Goal: Task Accomplishment & Management: Complete application form

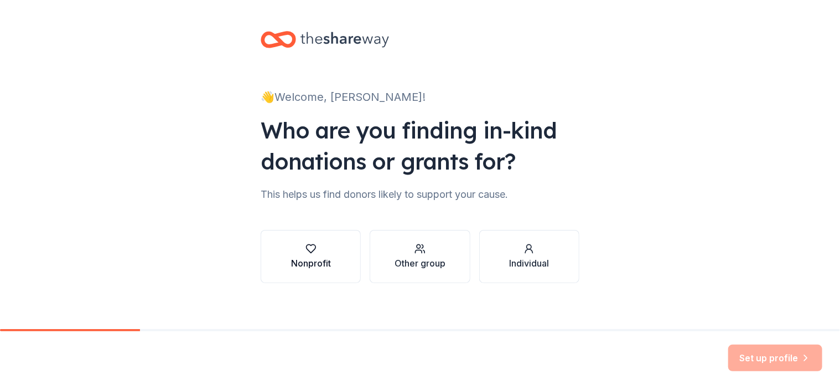
click at [306, 252] on icon "button" at bounding box center [311, 248] width 11 height 11
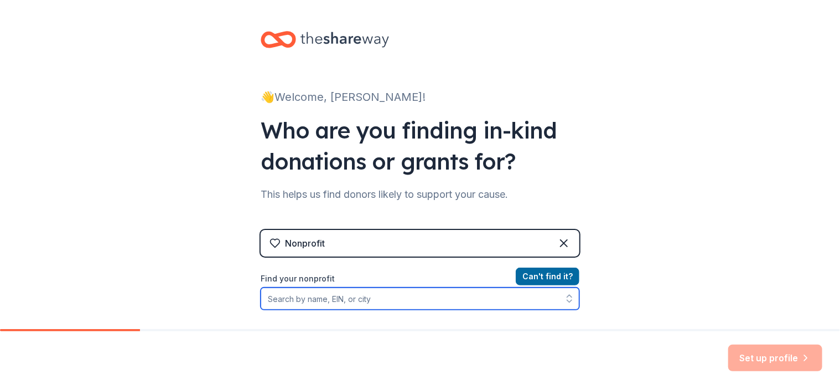
click at [380, 303] on input "Find your nonprofit" at bounding box center [420, 298] width 319 height 22
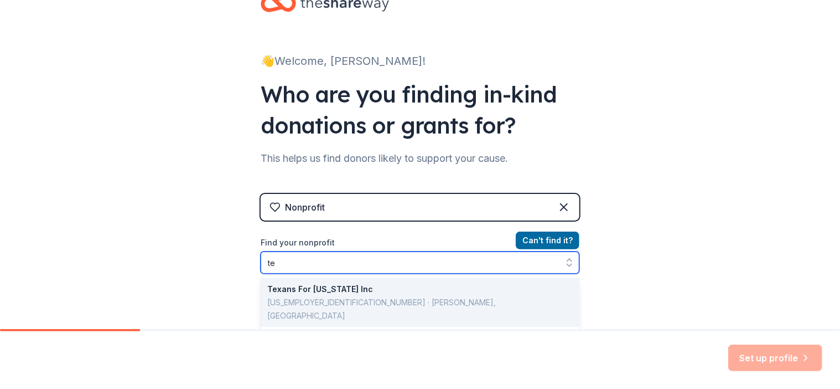
type input "t"
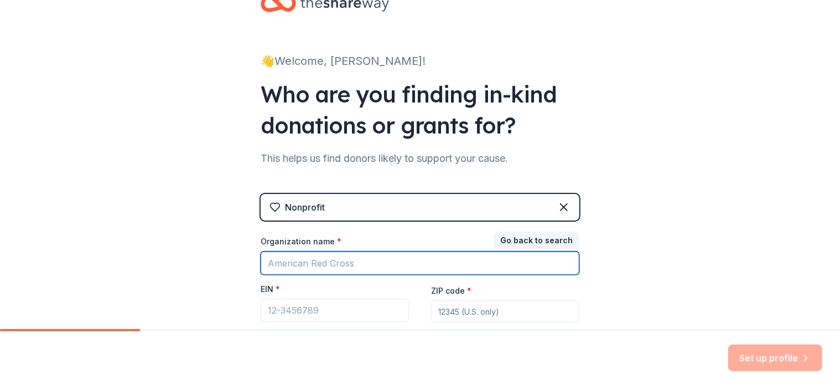
click at [342, 265] on input "Organization name *" at bounding box center [420, 262] width 319 height 23
type input "TexasTrackDad Sprint to Success"
click at [416, 256] on input "TexasTrackDad Sprint to Success" at bounding box center [420, 262] width 319 height 23
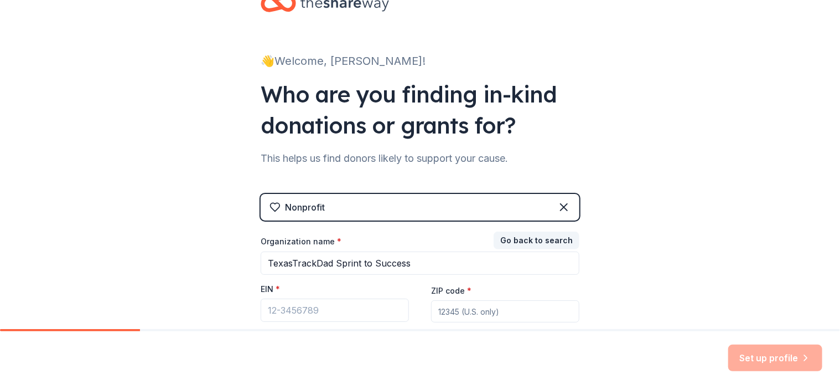
click at [530, 311] on input "ZIP code *" at bounding box center [505, 311] width 148 height 22
click at [340, 310] on input "EIN *" at bounding box center [335, 309] width 148 height 23
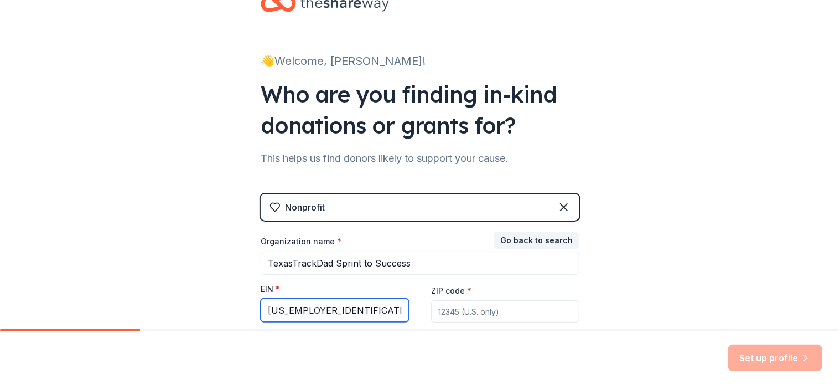
type input "[US_EMPLOYER_IDENTIFICATION_NUMBER]"
click at [455, 309] on input "ZIP code *" at bounding box center [505, 311] width 148 height 22
type input "76002"
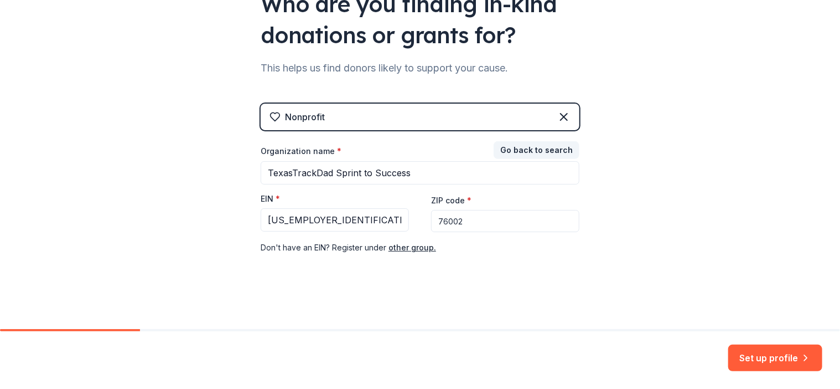
scroll to position [127, 0]
click at [767, 357] on button "Set up profile" at bounding box center [776, 357] width 94 height 27
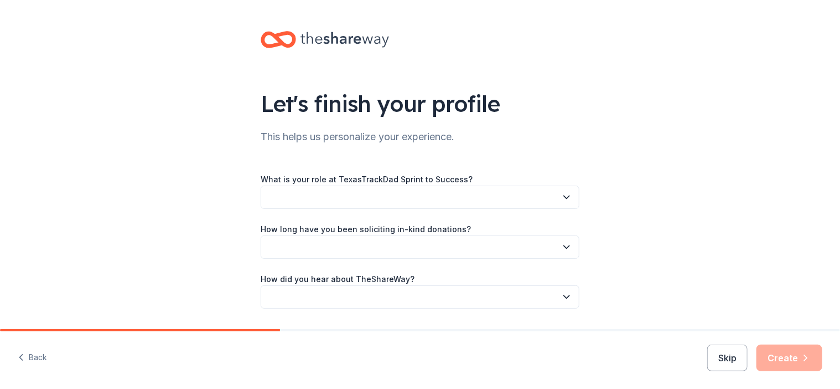
click at [561, 199] on icon "button" at bounding box center [566, 197] width 11 height 11
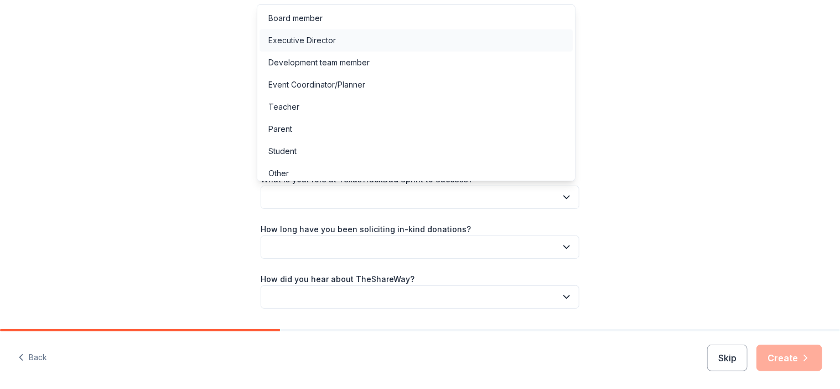
click at [399, 34] on div "Executive Director" at bounding box center [416, 40] width 313 height 22
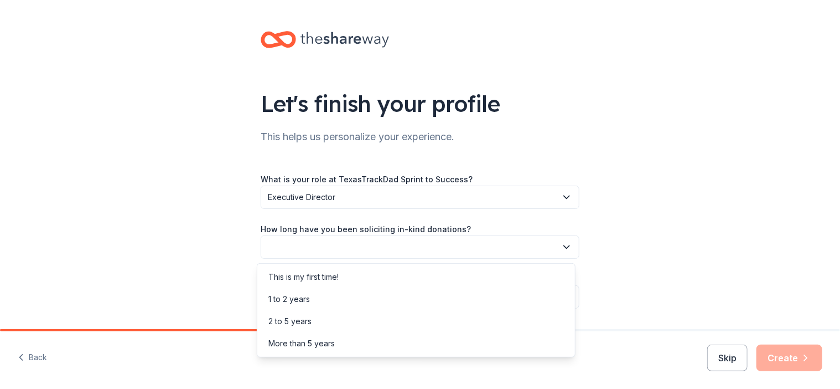
click at [567, 247] on icon "button" at bounding box center [566, 246] width 11 height 11
click at [339, 272] on div "This is my first time!" at bounding box center [304, 276] width 70 height 13
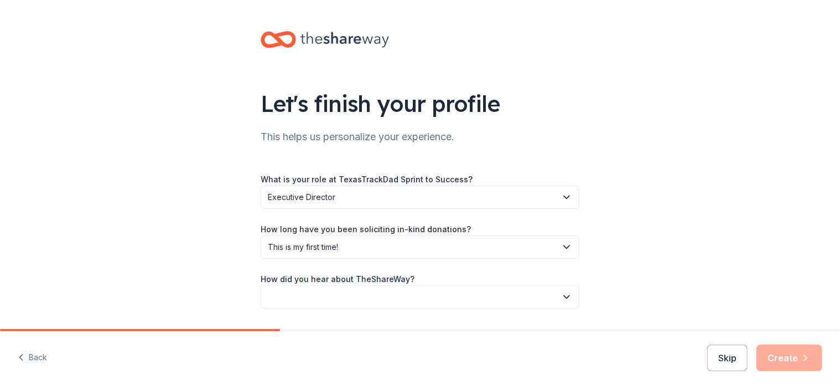
click at [561, 298] on icon "button" at bounding box center [566, 296] width 11 height 11
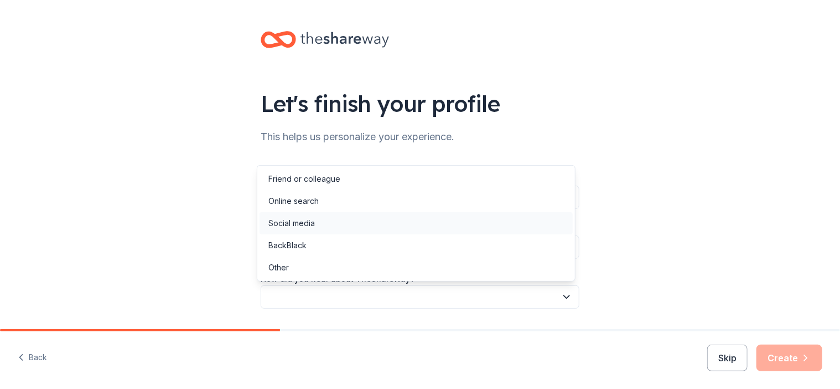
click at [407, 220] on div "Social media" at bounding box center [416, 223] width 313 height 22
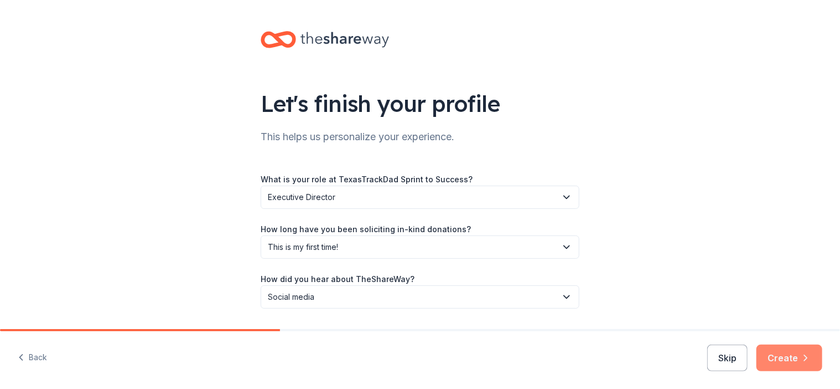
click at [787, 359] on button "Create" at bounding box center [790, 357] width 66 height 27
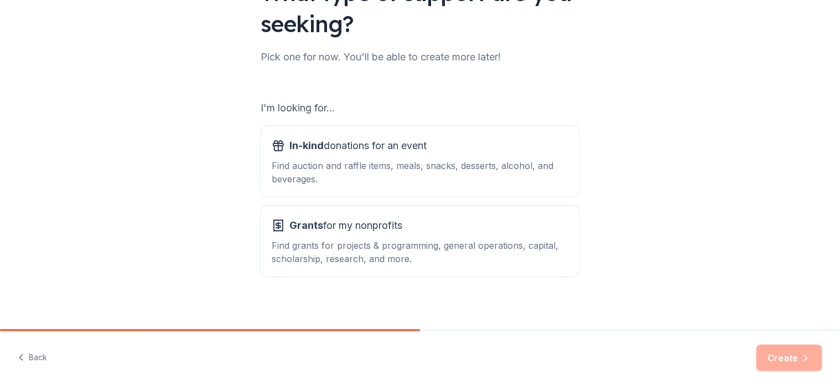
scroll to position [118, 0]
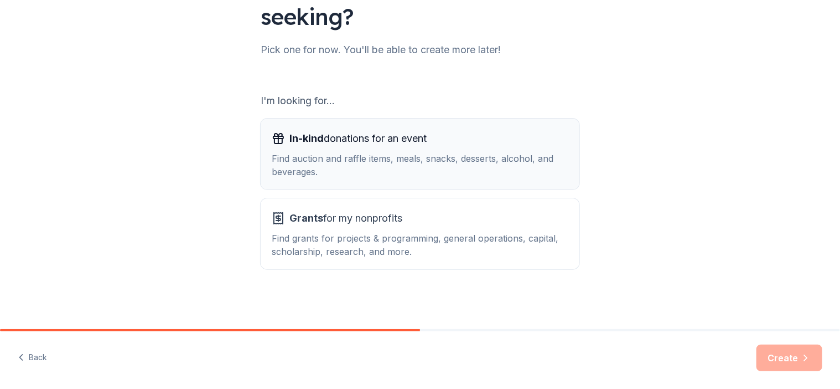
click at [533, 169] on div "Find auction and raffle items, meals, snacks, desserts, alcohol, and beverages." at bounding box center [420, 165] width 297 height 27
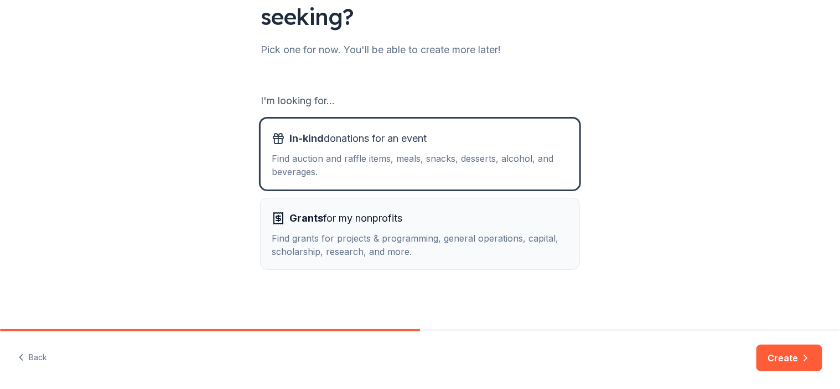
click at [521, 251] on div "Find grants for projects & programming, general operations, capital, scholarshi…" at bounding box center [420, 244] width 297 height 27
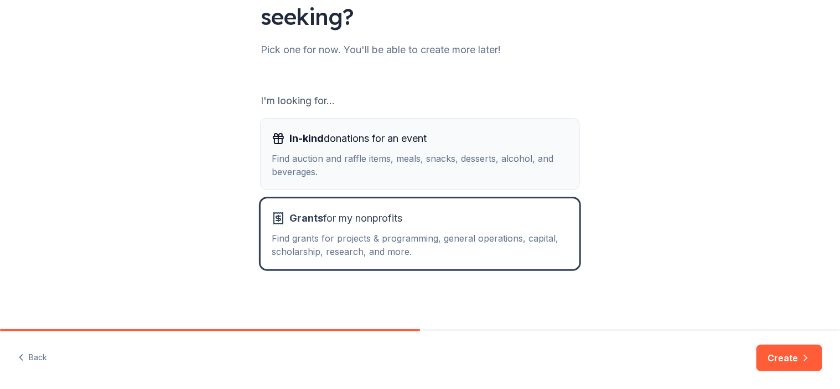
click at [496, 162] on div "Find auction and raffle items, meals, snacks, desserts, alcohol, and beverages." at bounding box center [420, 165] width 297 height 27
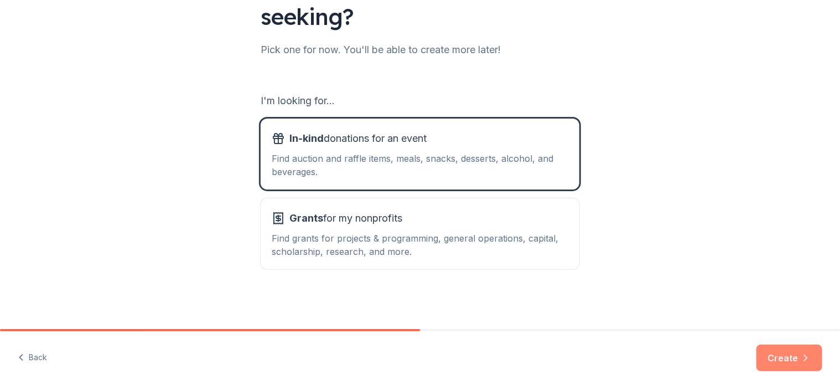
click at [799, 363] on button "Create" at bounding box center [790, 357] width 66 height 27
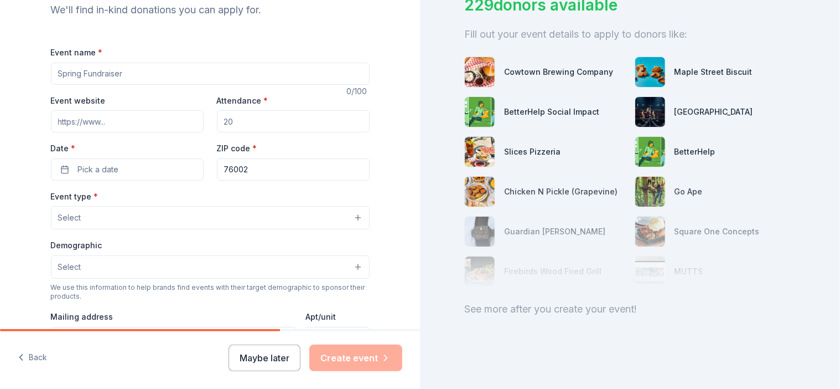
scroll to position [155, 0]
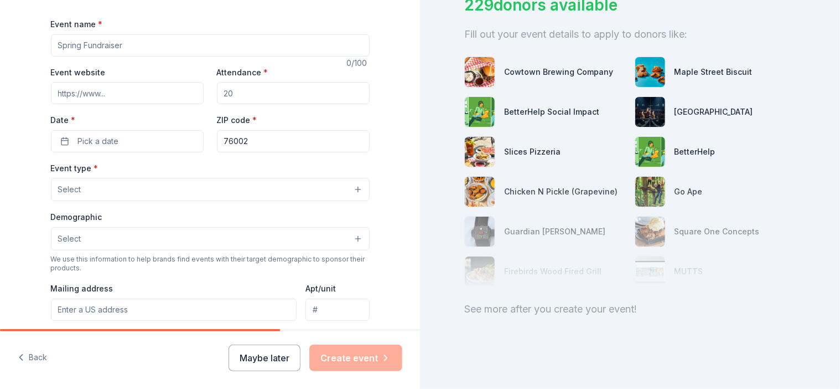
click at [326, 192] on button "Select" at bounding box center [210, 189] width 319 height 23
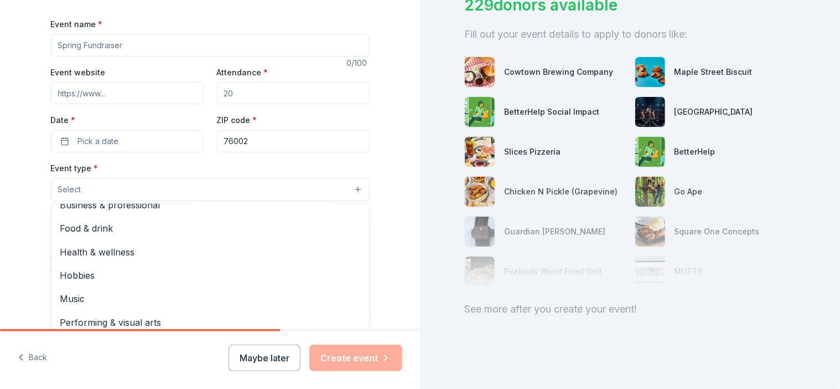
scroll to position [0, 0]
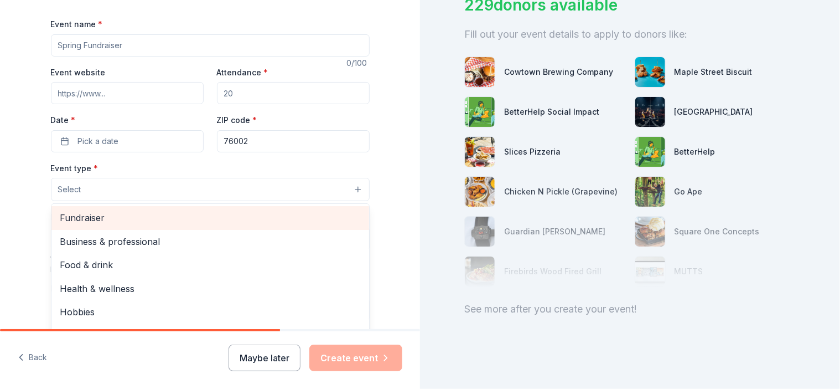
click at [276, 213] on span "Fundraiser" at bounding box center [210, 217] width 300 height 14
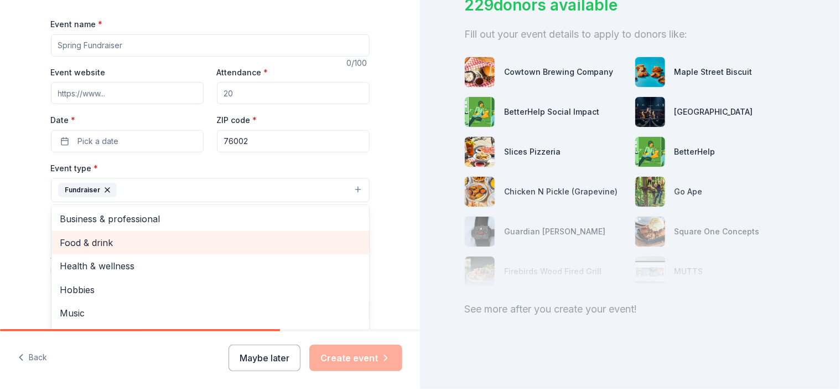
click at [326, 236] on span "Food & drink" at bounding box center [210, 242] width 300 height 14
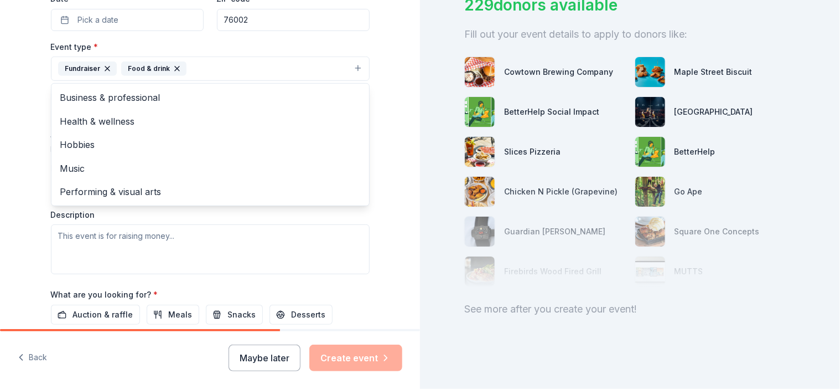
scroll to position [254, 0]
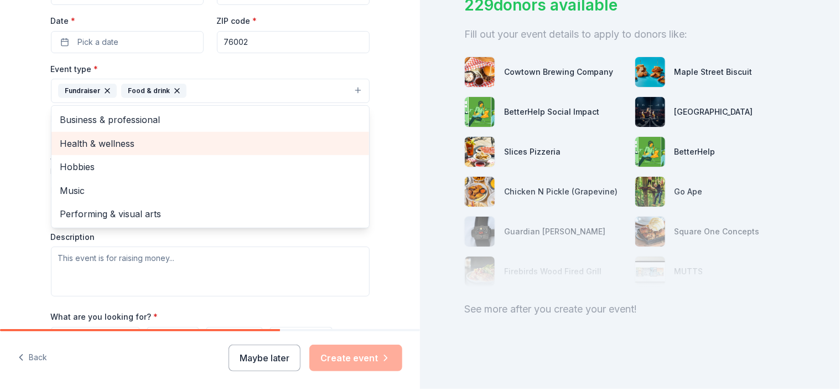
click at [200, 140] on span "Health & wellness" at bounding box center [210, 143] width 300 height 14
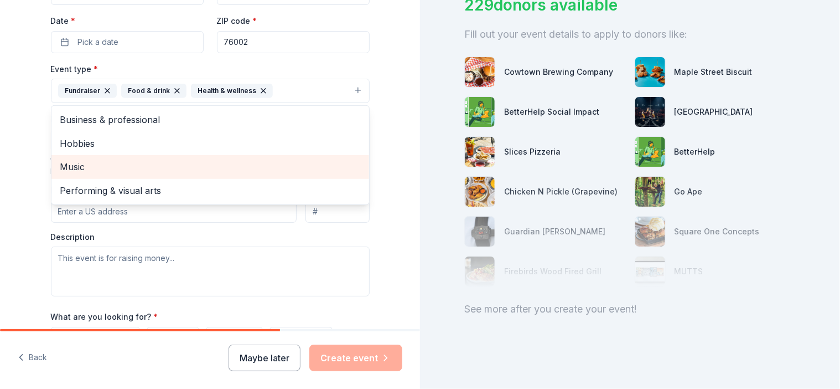
click at [220, 166] on span "Music" at bounding box center [210, 166] width 300 height 14
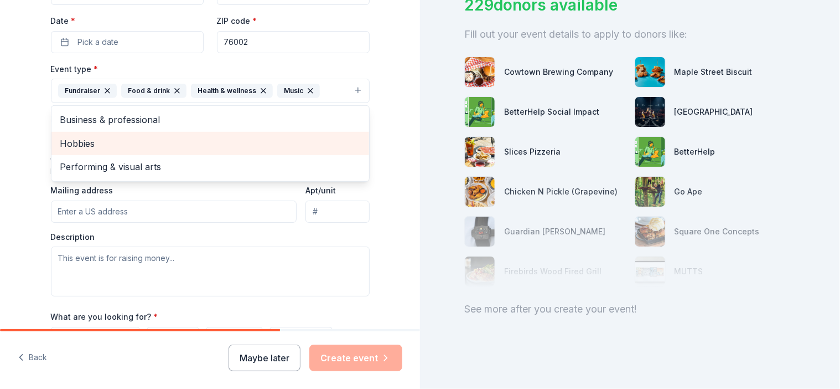
click at [207, 138] on span "Hobbies" at bounding box center [210, 143] width 300 height 14
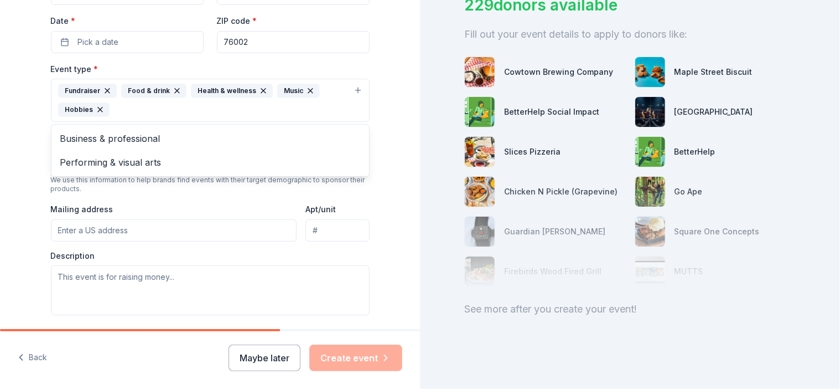
click at [237, 197] on div "Event type * Fundraiser Food & drink Health & wellness Music Hobbies Business &…" at bounding box center [210, 188] width 319 height 253
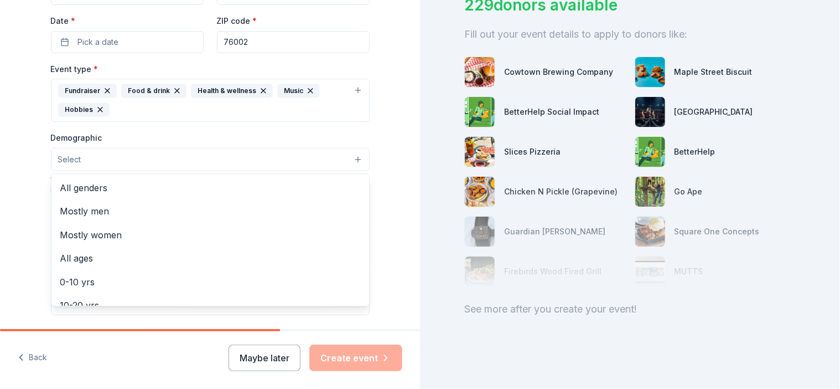
click at [353, 155] on button "Select" at bounding box center [210, 159] width 319 height 23
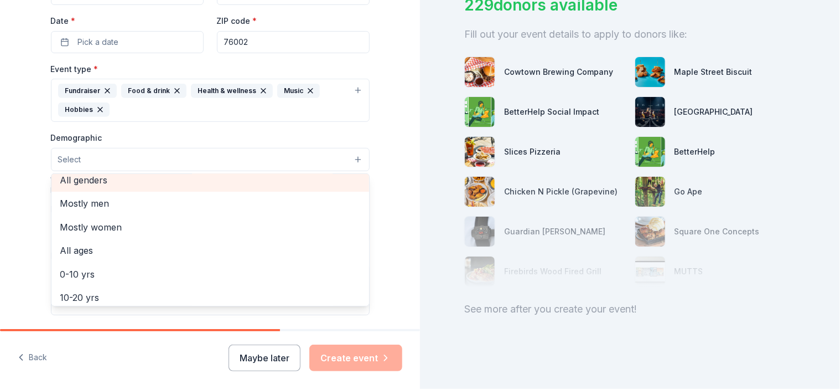
scroll to position [2, 0]
click at [194, 178] on span "All genders" at bounding box center [210, 185] width 300 height 14
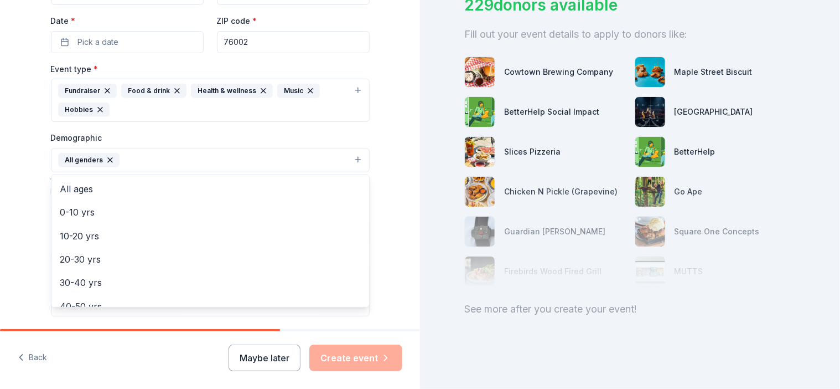
scroll to position [69, 0]
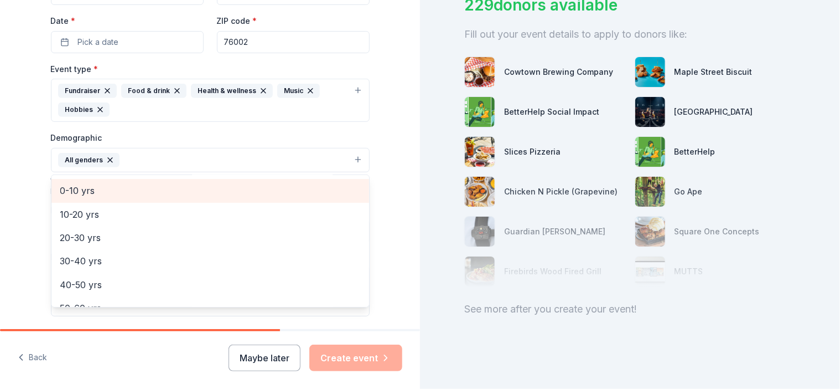
click at [197, 187] on span "0-10 yrs" at bounding box center [210, 190] width 300 height 14
click at [176, 188] on span "10-20 yrs" at bounding box center [210, 190] width 300 height 14
click at [176, 188] on span "20-30 yrs" at bounding box center [210, 190] width 300 height 14
click at [180, 194] on span "30-40 yrs" at bounding box center [210, 190] width 300 height 14
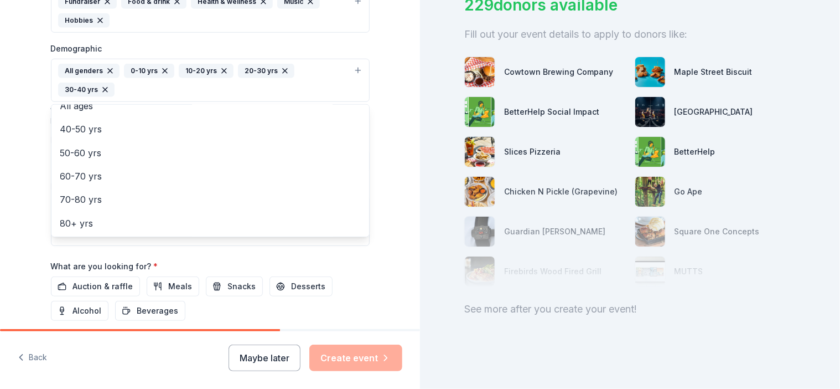
scroll to position [365, 0]
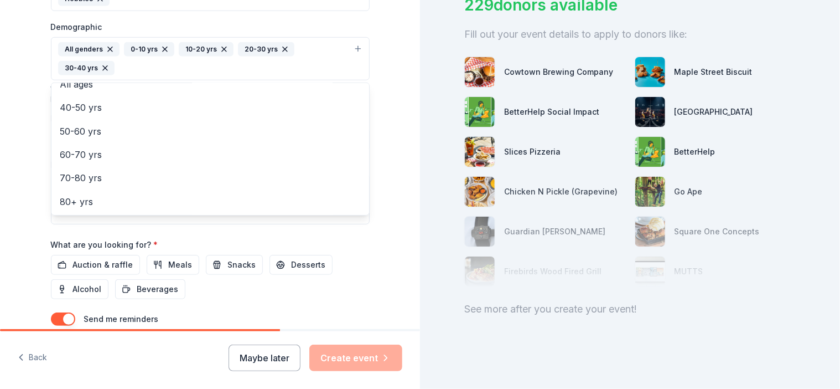
click at [110, 244] on div "Event name * 0 /100 Event website Attendance * Date * Pick a date ZIP code * 76…" at bounding box center [210, 82] width 319 height 551
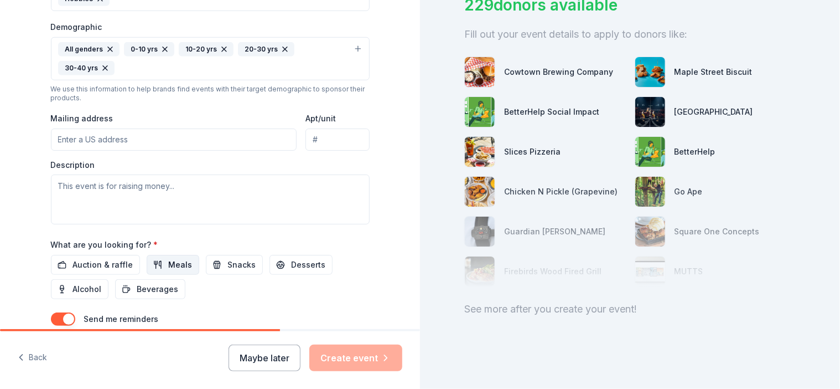
click at [169, 258] on span "Meals" at bounding box center [181, 264] width 24 height 13
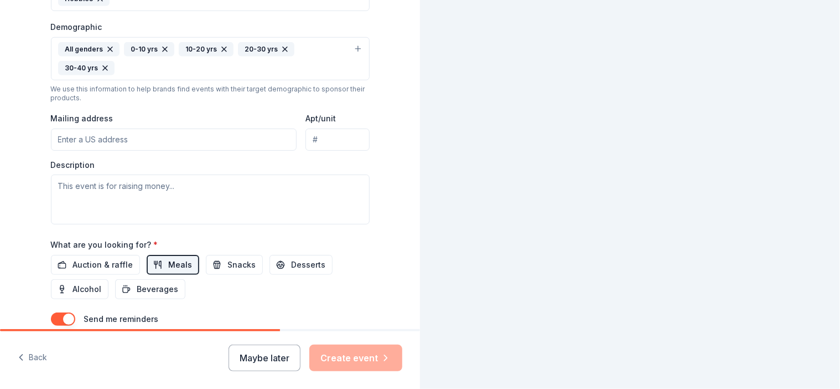
scroll to position [0, 0]
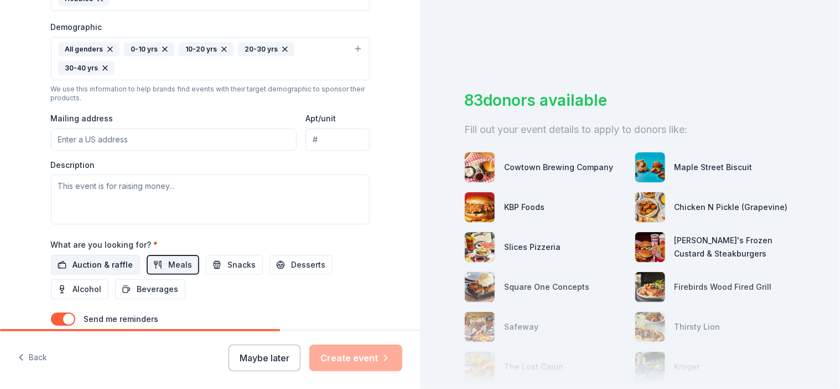
click at [104, 258] on span "Auction & raffle" at bounding box center [103, 264] width 60 height 13
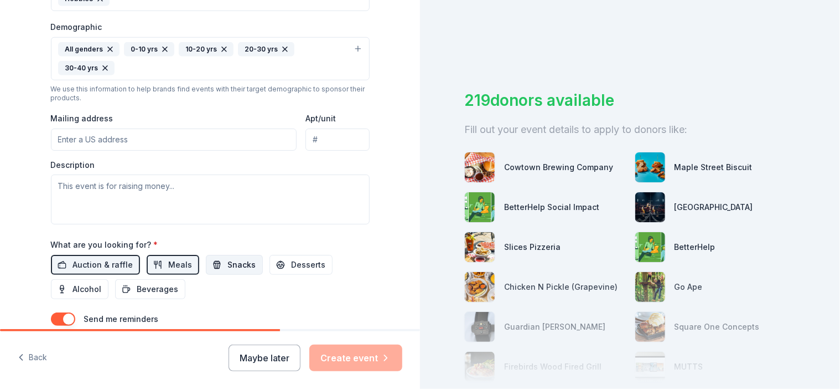
click at [215, 255] on button "Snacks" at bounding box center [234, 265] width 57 height 20
click at [299, 258] on span "Desserts" at bounding box center [309, 264] width 34 height 13
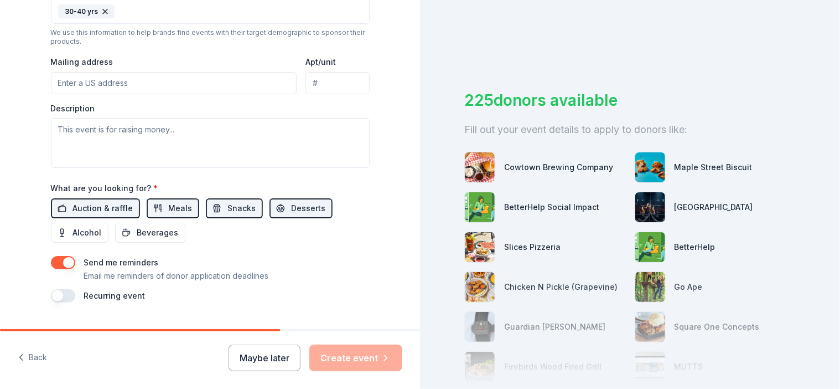
scroll to position [429, 0]
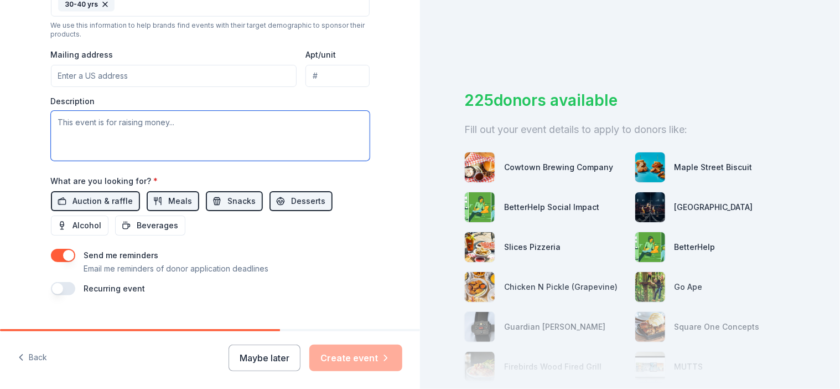
click at [78, 114] on textarea at bounding box center [210, 136] width 319 height 50
type textarea "R"
type textarea "Fundraising for nonprofit organization giving to track and field athletes"
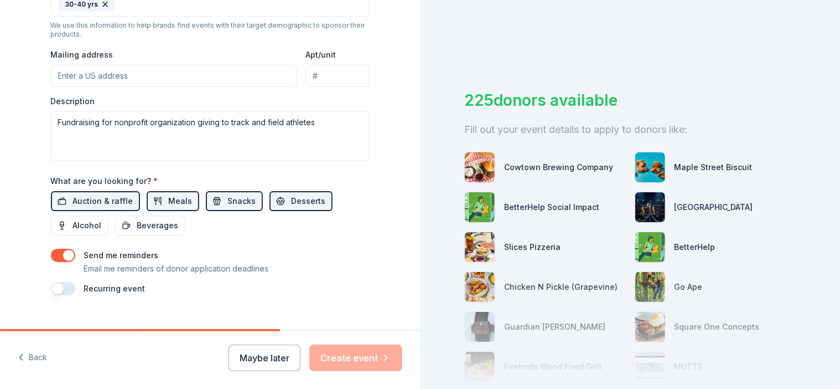
click at [66, 282] on button "button" at bounding box center [63, 288] width 24 height 13
click at [53, 282] on button "button" at bounding box center [63, 288] width 24 height 13
click at [516, 168] on div "Cowtown Brewing Company" at bounding box center [558, 167] width 109 height 13
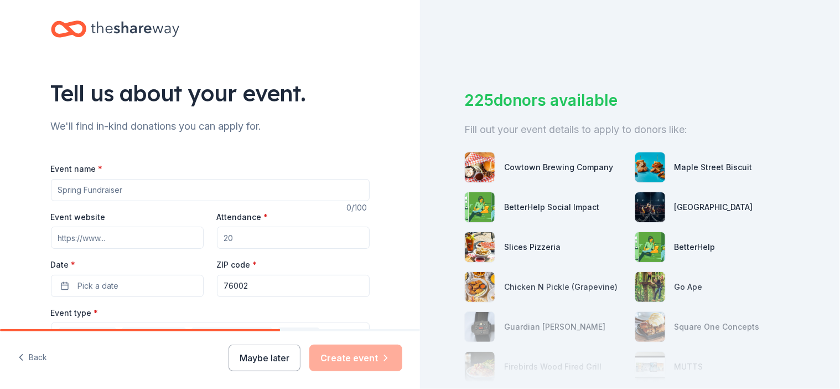
scroll to position [0, 0]
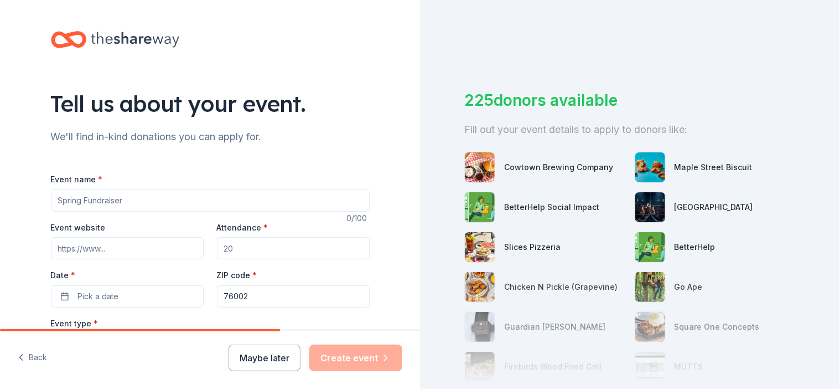
click at [224, 201] on input "Event name *" at bounding box center [210, 200] width 319 height 22
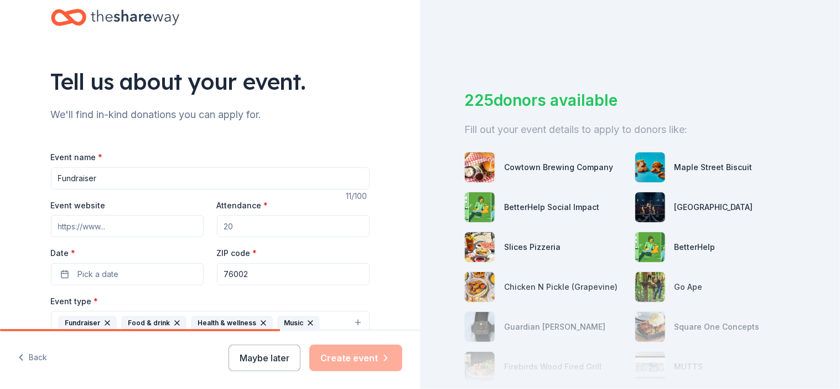
scroll to position [44, 0]
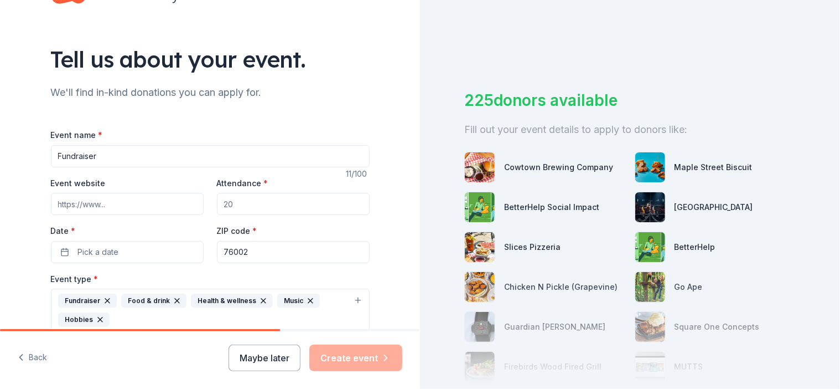
type input "Fundraiser"
click at [299, 197] on input "Attendance *" at bounding box center [293, 204] width 153 height 22
click at [168, 252] on button "Pick a date" at bounding box center [127, 252] width 153 height 22
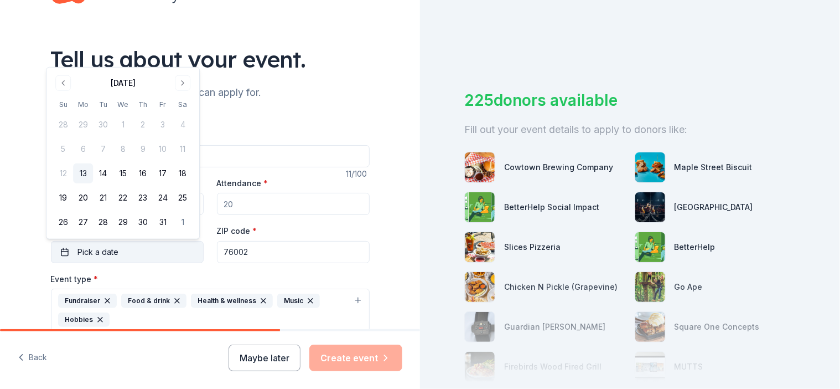
click at [168, 252] on button "Pick a date" at bounding box center [127, 252] width 153 height 22
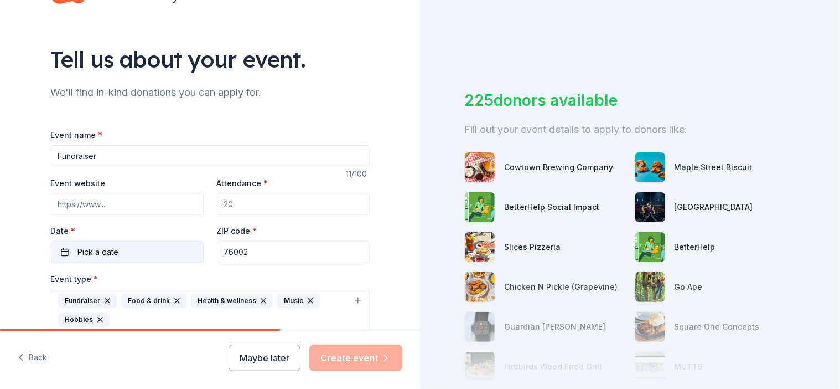
click at [168, 252] on button "Pick a date" at bounding box center [127, 252] width 153 height 22
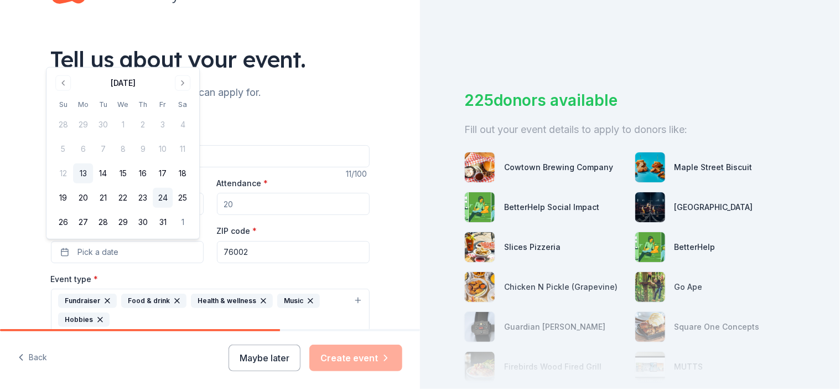
click at [161, 195] on button "24" at bounding box center [163, 198] width 20 height 20
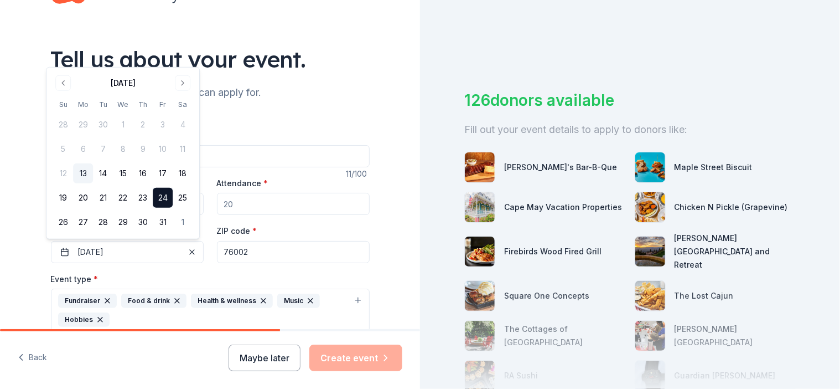
click at [271, 128] on div "Event name * Fundraiser" at bounding box center [210, 147] width 319 height 39
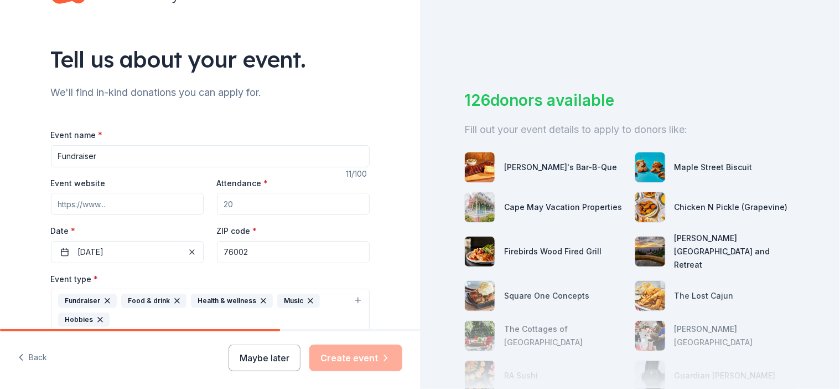
click at [252, 204] on input "Attendance *" at bounding box center [293, 204] width 153 height 22
click at [264, 201] on input "Attendance *" at bounding box center [293, 204] width 153 height 22
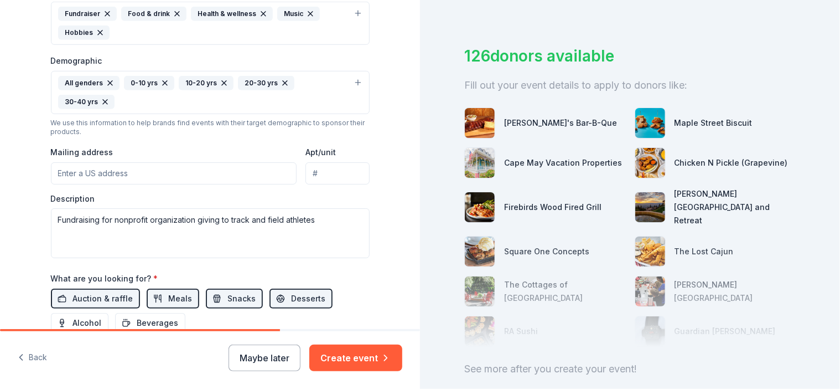
scroll to position [339, 0]
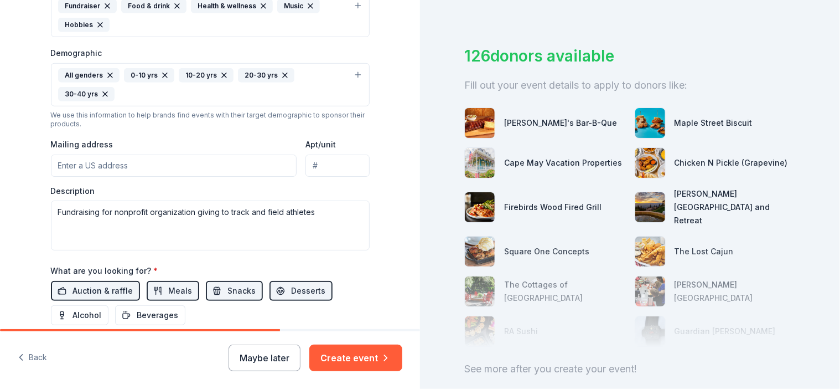
type input "25"
click at [122, 154] on input "Mailing address" at bounding box center [174, 165] width 246 height 22
type input "324 Kissimmee Dr Arlington, Texas 76002"
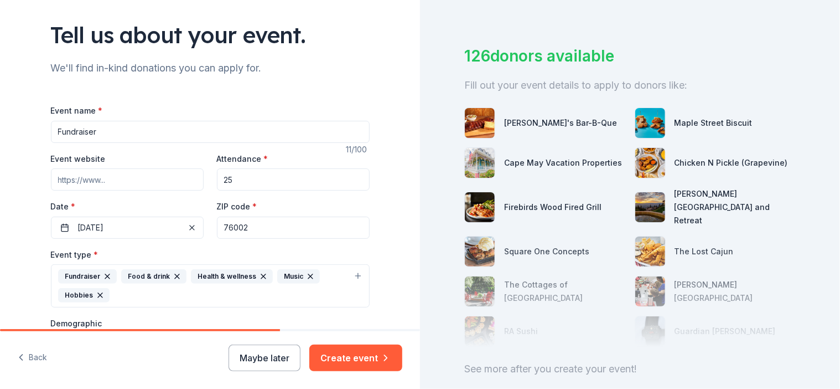
scroll to position [74, 0]
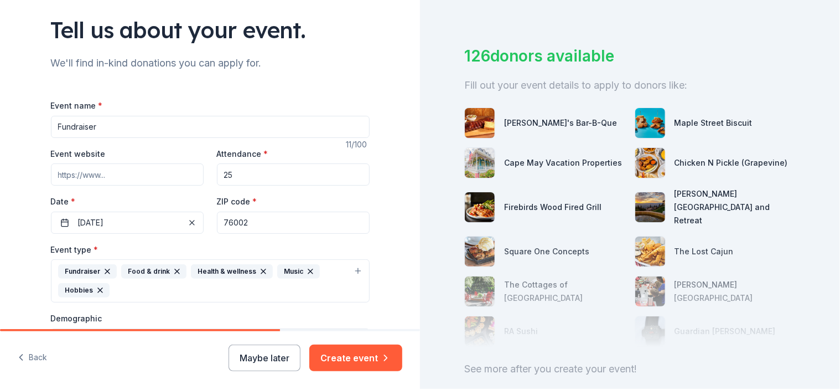
click at [257, 171] on input "25" at bounding box center [293, 174] width 153 height 22
type input "2"
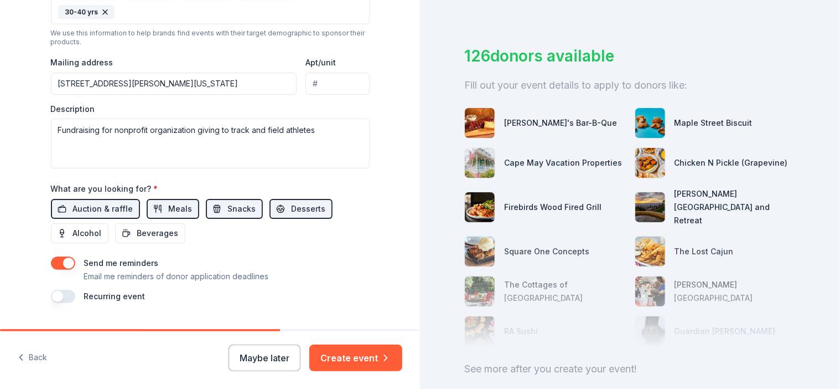
scroll to position [429, 0]
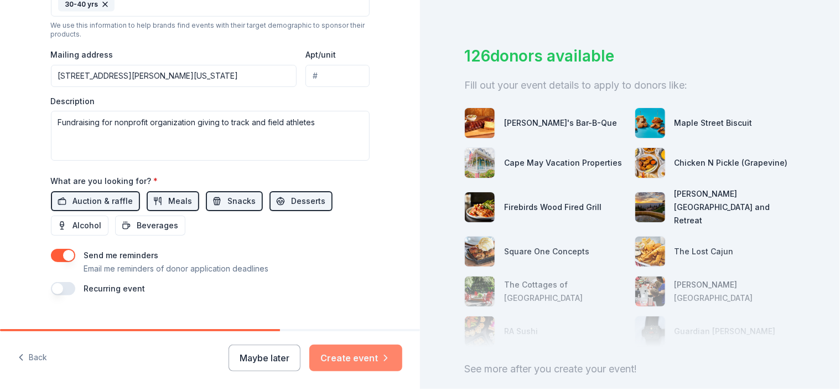
type input "50"
click at [373, 362] on button "Create event" at bounding box center [355, 357] width 93 height 27
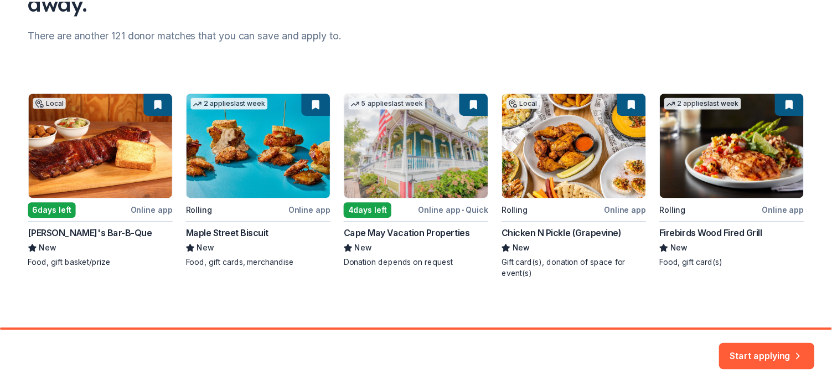
scroll to position [137, 0]
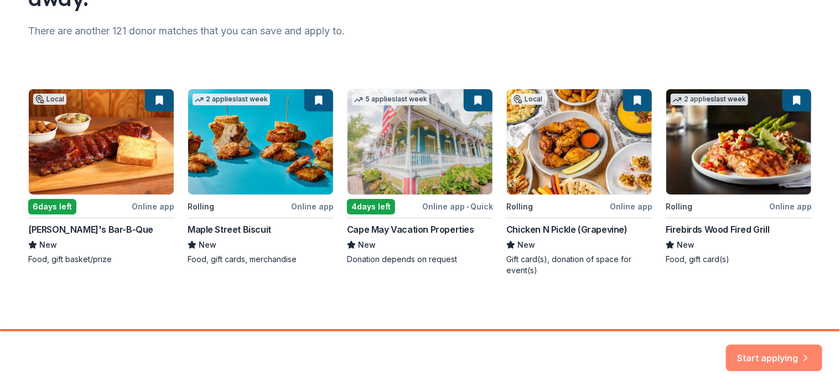
click at [767, 347] on button "Start applying" at bounding box center [774, 351] width 96 height 27
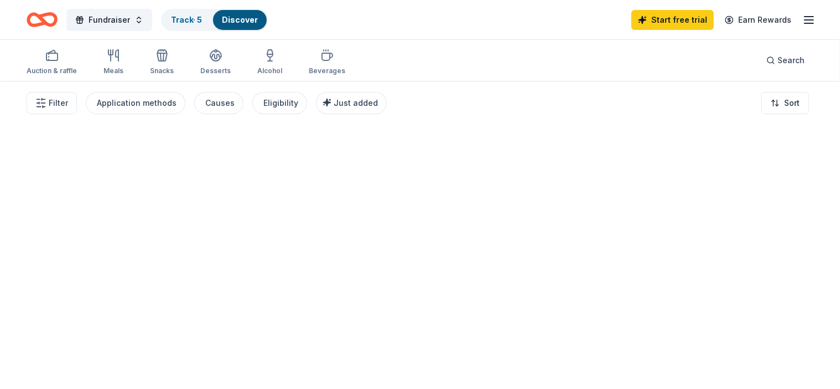
click at [99, 130] on div at bounding box center [420, 235] width 840 height 308
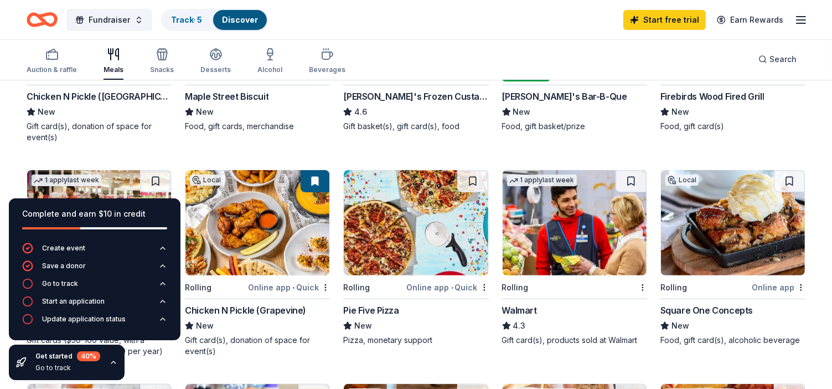
scroll to position [258, 0]
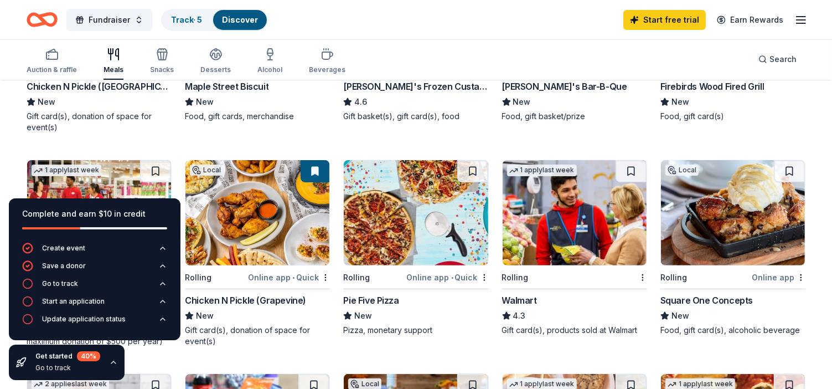
click at [275, 306] on div "Chicken N Pickle (Grapevine) New Gift card(s), donation of space for event(s)" at bounding box center [257, 319] width 145 height 53
click at [798, 20] on icon "button" at bounding box center [800, 19] width 13 height 13
click at [195, 23] on link "Track · 5" at bounding box center [186, 19] width 31 height 9
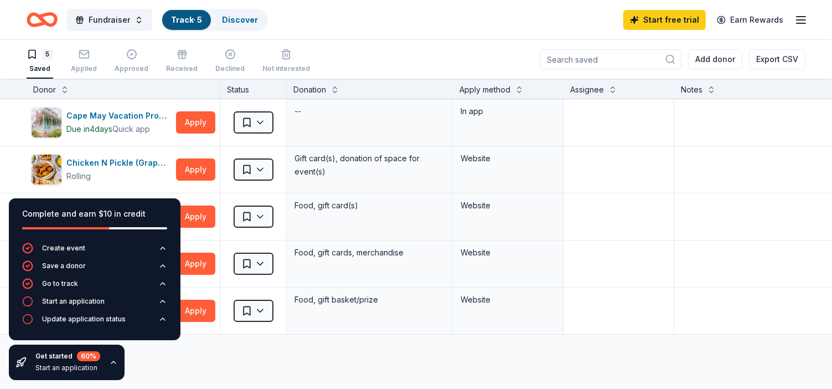
click at [50, 53] on div "5" at bounding box center [47, 54] width 11 height 11
click at [229, 11] on div "Discover" at bounding box center [240, 20] width 54 height 20
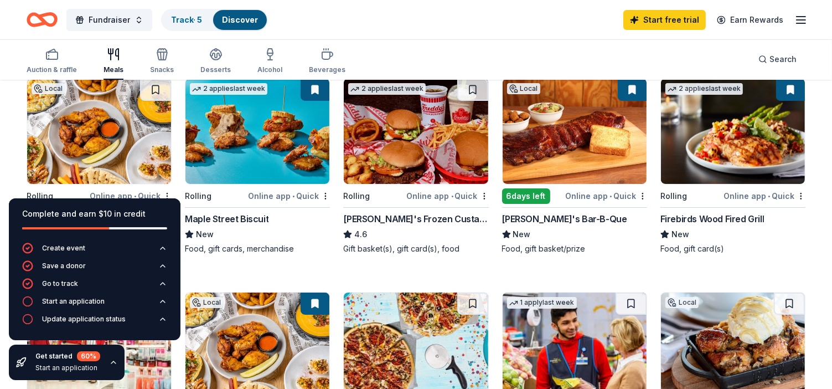
scroll to position [133, 0]
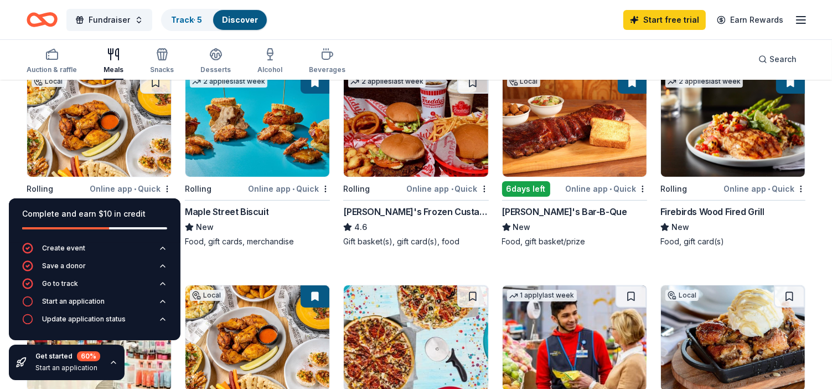
click at [383, 164] on img at bounding box center [416, 123] width 144 height 105
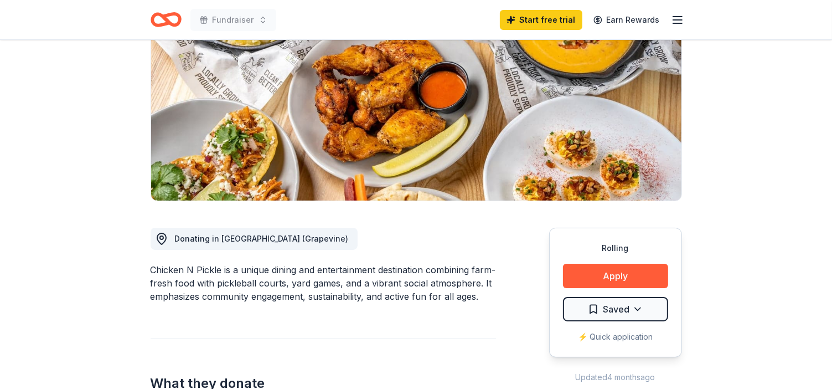
scroll to position [140, 0]
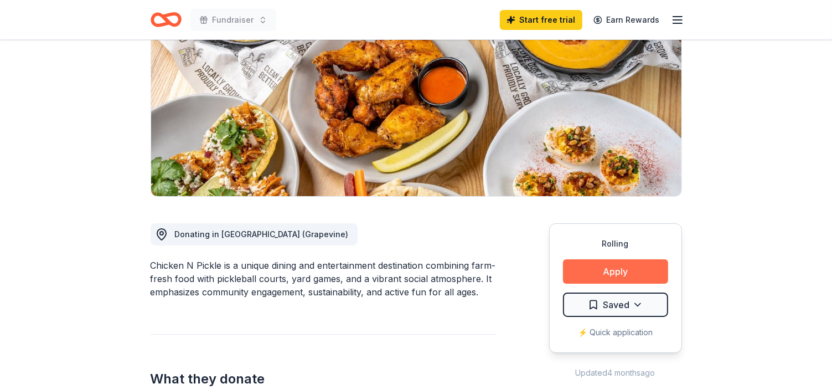
click at [662, 272] on button "Apply" at bounding box center [615, 271] width 105 height 24
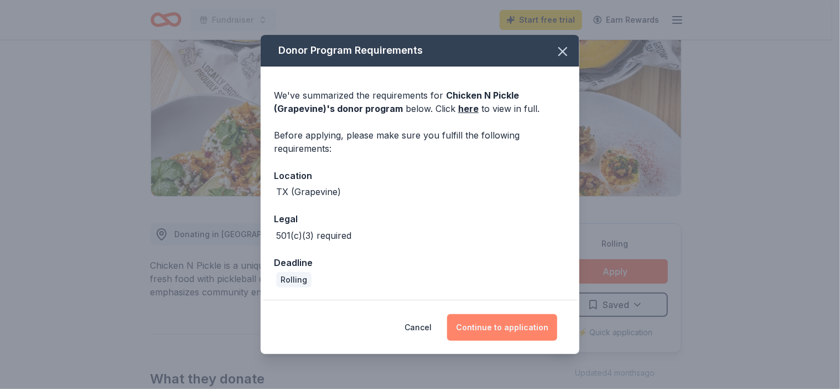
click at [499, 333] on button "Continue to application" at bounding box center [502, 327] width 110 height 27
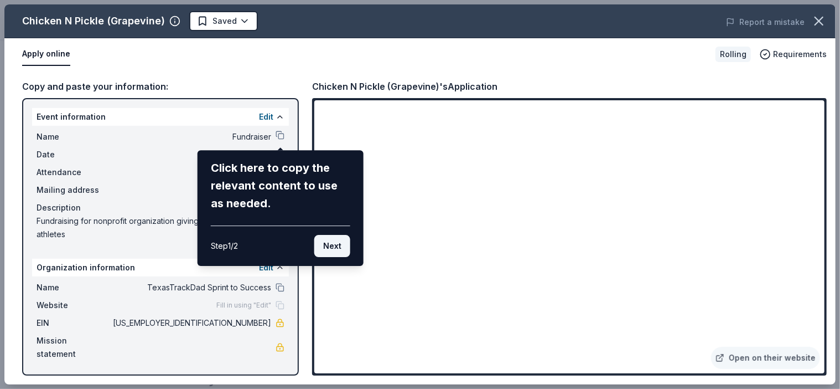
click at [344, 248] on button "Next" at bounding box center [332, 246] width 36 height 22
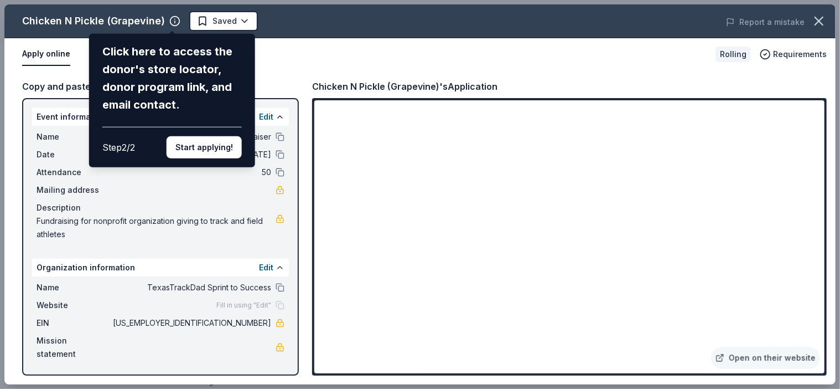
click at [399, 291] on div "Chicken N Pickle (Grapevine) Click here to access the donor's store locator, do…" at bounding box center [420, 194] width 832 height 380
click at [200, 147] on button "Start applying!" at bounding box center [204, 147] width 75 height 22
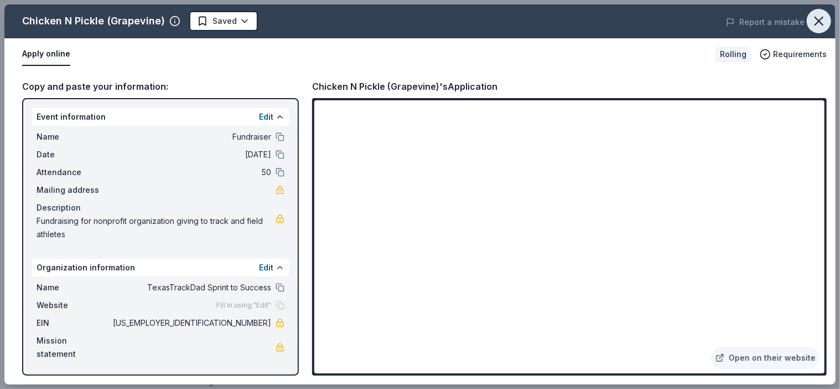
click at [819, 20] on icon "button" at bounding box center [820, 21] width 8 height 8
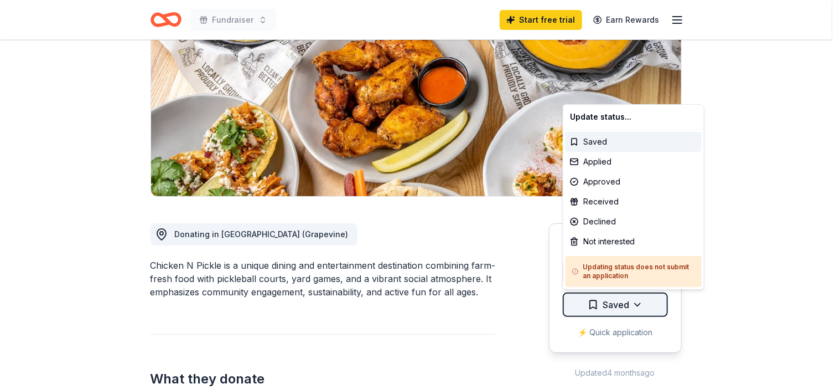
click at [596, 249] on html "Fundraiser Start free trial Earn Rewards Rolling Share Chicken N Pickle (Grapev…" at bounding box center [420, 54] width 840 height 389
click at [587, 142] on div "Saved" at bounding box center [634, 142] width 136 height 20
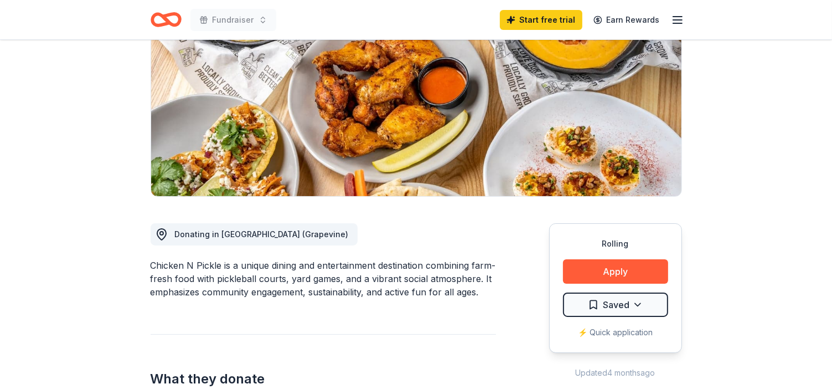
scroll to position [0, 0]
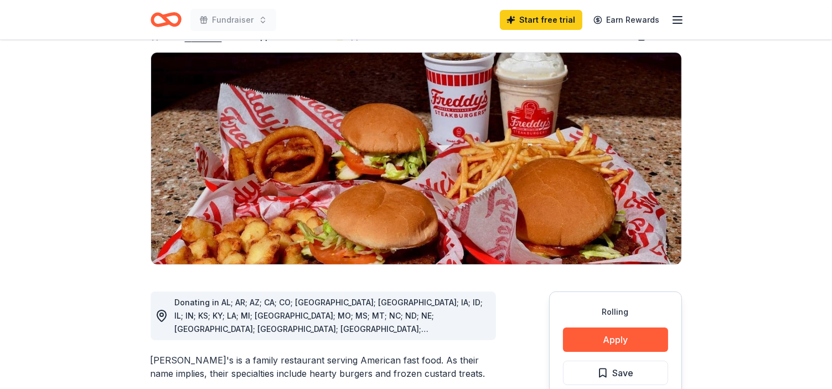
scroll to position [111, 0]
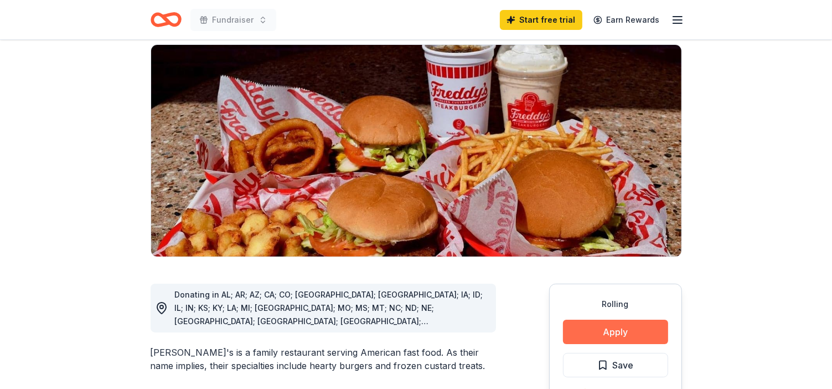
click at [606, 319] on button "Apply" at bounding box center [615, 331] width 105 height 24
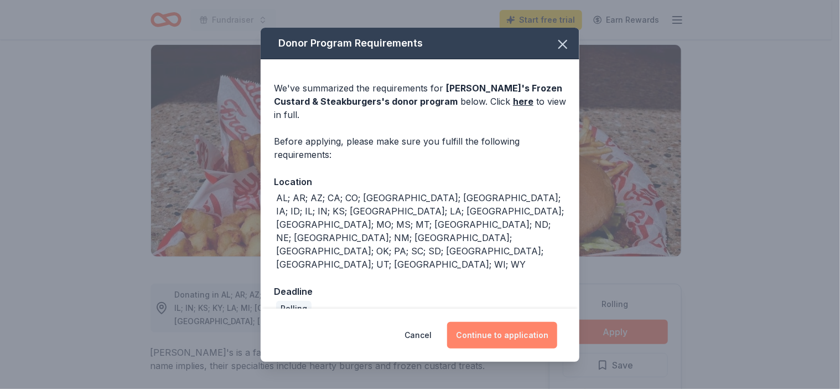
click at [498, 322] on button "Continue to application" at bounding box center [502, 335] width 110 height 27
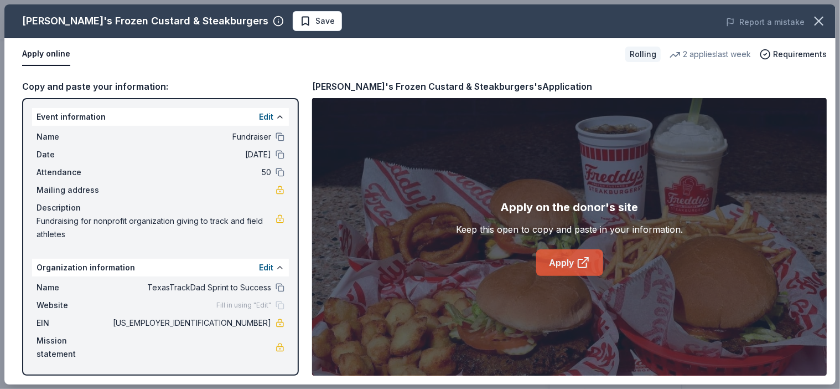
click at [552, 265] on link "Apply" at bounding box center [569, 262] width 67 height 27
click at [822, 23] on icon "button" at bounding box center [820, 21] width 8 height 8
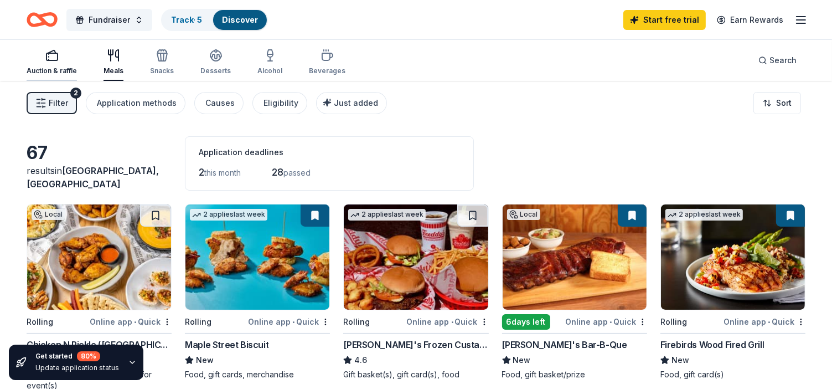
click at [53, 66] on div "Auction & raffle" at bounding box center [52, 70] width 50 height 9
